Goal: Subscribe to service/newsletter

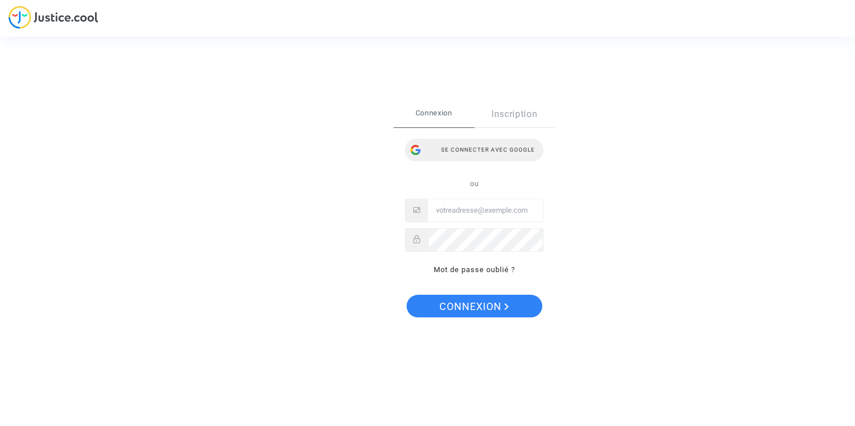
click at [514, 151] on div "Se connecter avec Google" at bounding box center [474, 150] width 139 height 23
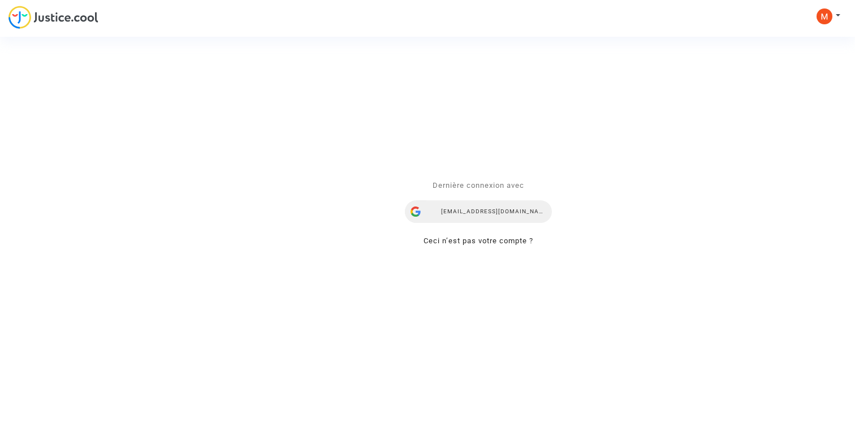
click at [457, 205] on div "mathistudico@gmail.com" at bounding box center [478, 211] width 147 height 23
click at [96, 16] on div "Se connecter Dernière connexion avec mathistudico@gmail.com Ceci n’est pas votr…" at bounding box center [427, 213] width 855 height 426
click at [80, 16] on div "Se connecter Dernière connexion avec mathistudico@gmail.com Ceci n’est pas votr…" at bounding box center [427, 213] width 855 height 426
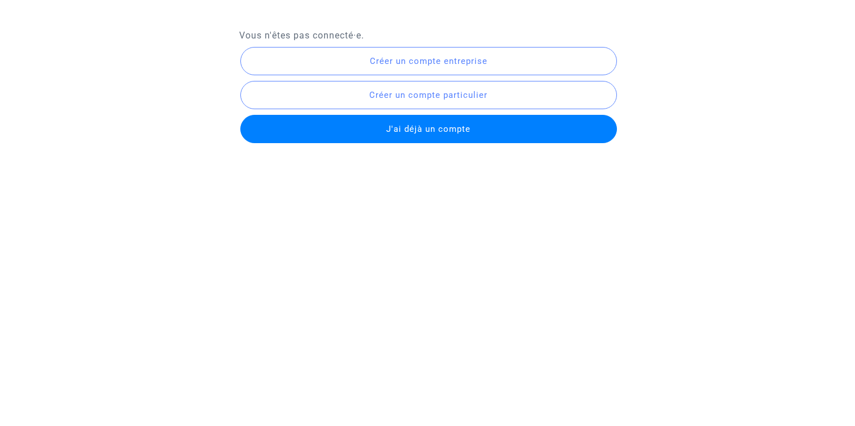
click at [450, 129] on span "J'ai déjà un compte" at bounding box center [428, 129] width 84 height 10
click at [476, 129] on button "J'ai déjà un compte" at bounding box center [428, 129] width 376 height 28
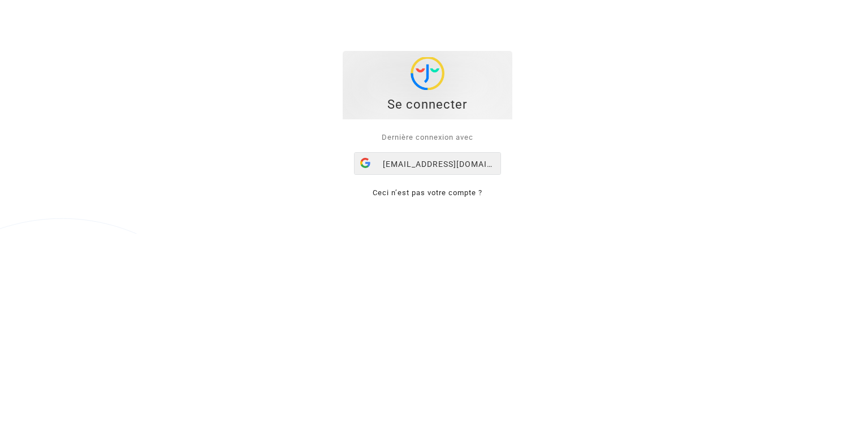
click at [454, 166] on div "[EMAIL_ADDRESS][DOMAIN_NAME]" at bounding box center [428, 164] width 146 height 23
